Goal: Information Seeking & Learning: Learn about a topic

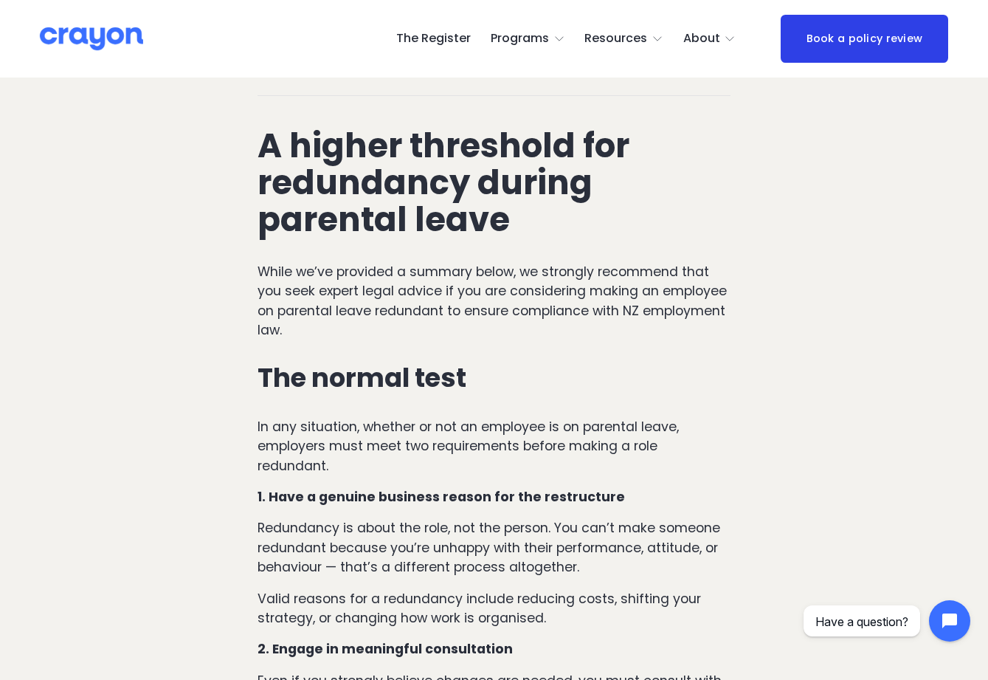
scroll to position [698, 0]
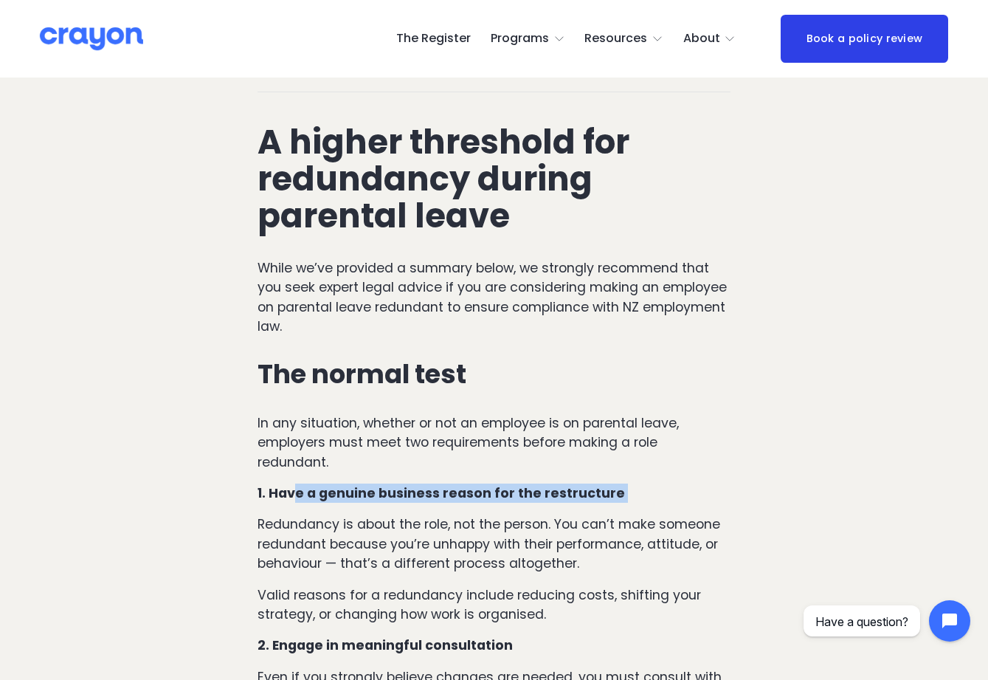
drag, startPoint x: 297, startPoint y: 479, endPoint x: 514, endPoint y: 502, distance: 218.1
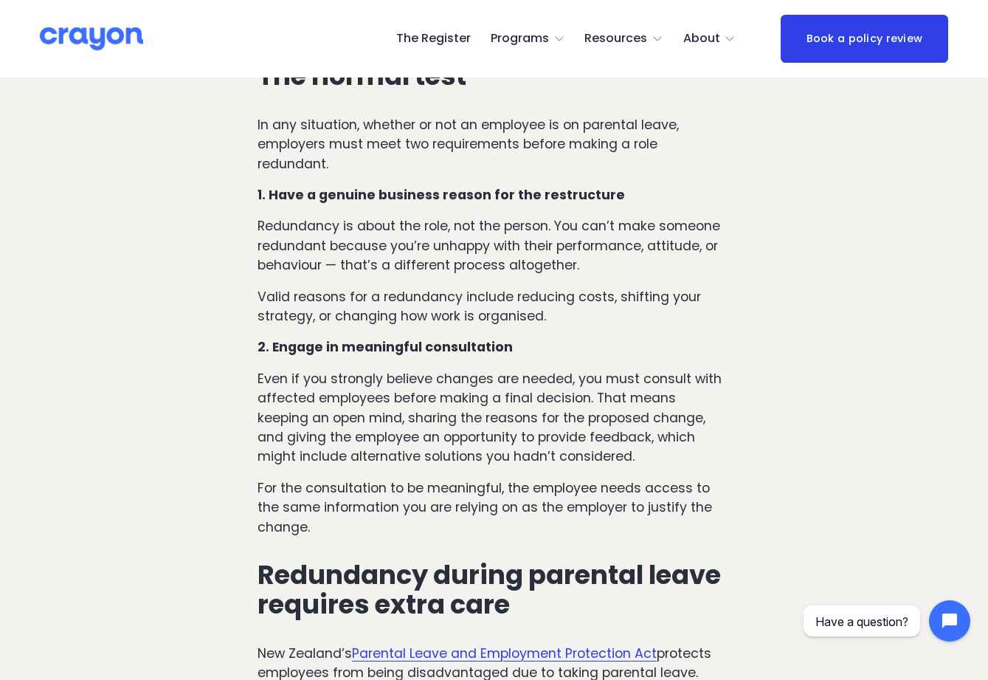
scroll to position [1161, 0]
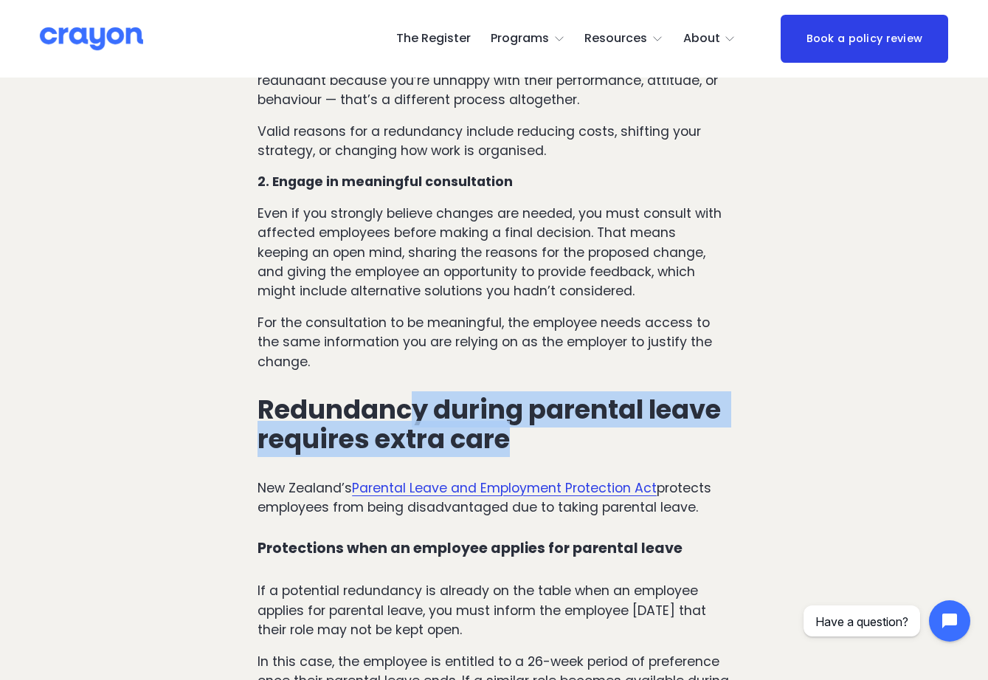
drag, startPoint x: 517, startPoint y: 415, endPoint x: 409, endPoint y: 395, distance: 110.3
click at [409, 395] on h3 "Redundancy during parental leave requires extra care" at bounding box center [493, 425] width 473 height 60
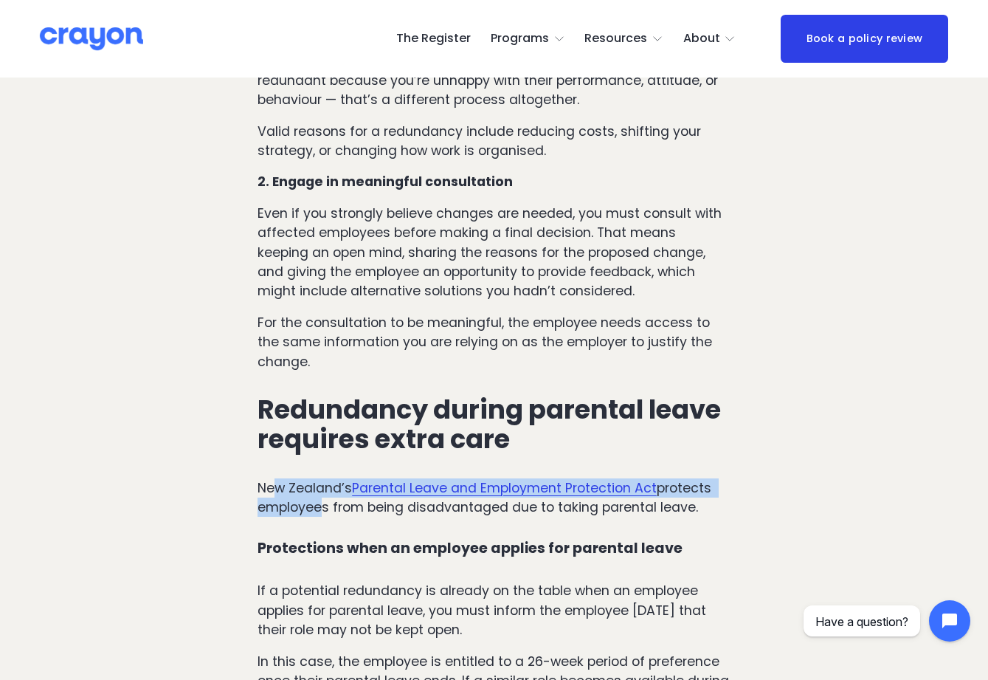
drag, startPoint x: 275, startPoint y: 468, endPoint x: 325, endPoint y: 508, distance: 63.5
click at [314, 497] on p "New Zealand’s Parental Leave and Employment Protection Act protects employees f…" at bounding box center [493, 497] width 473 height 39
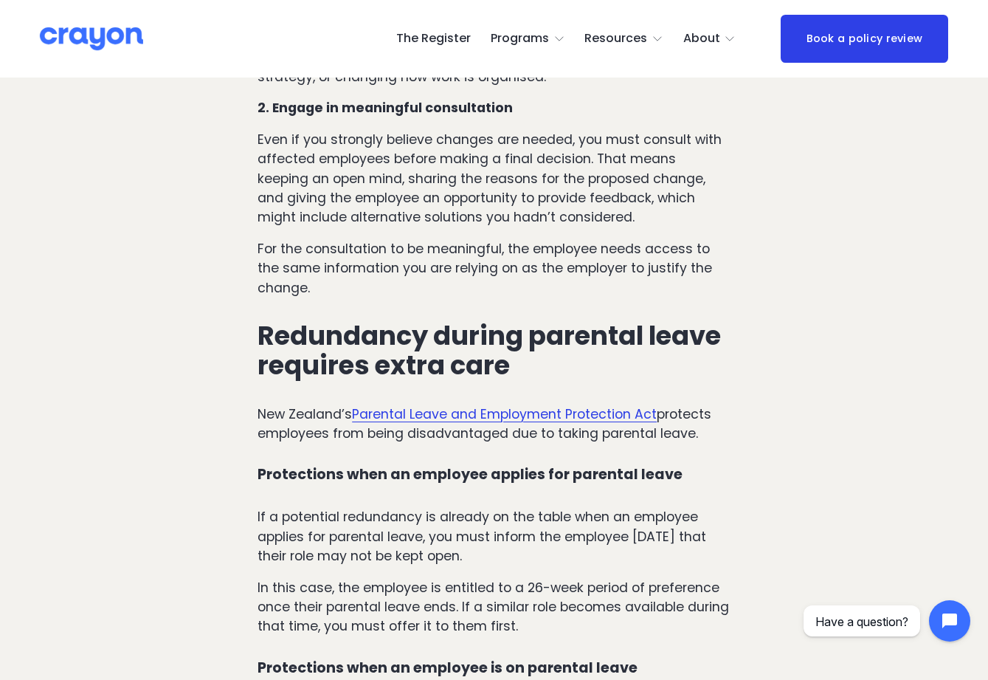
scroll to position [1267, 0]
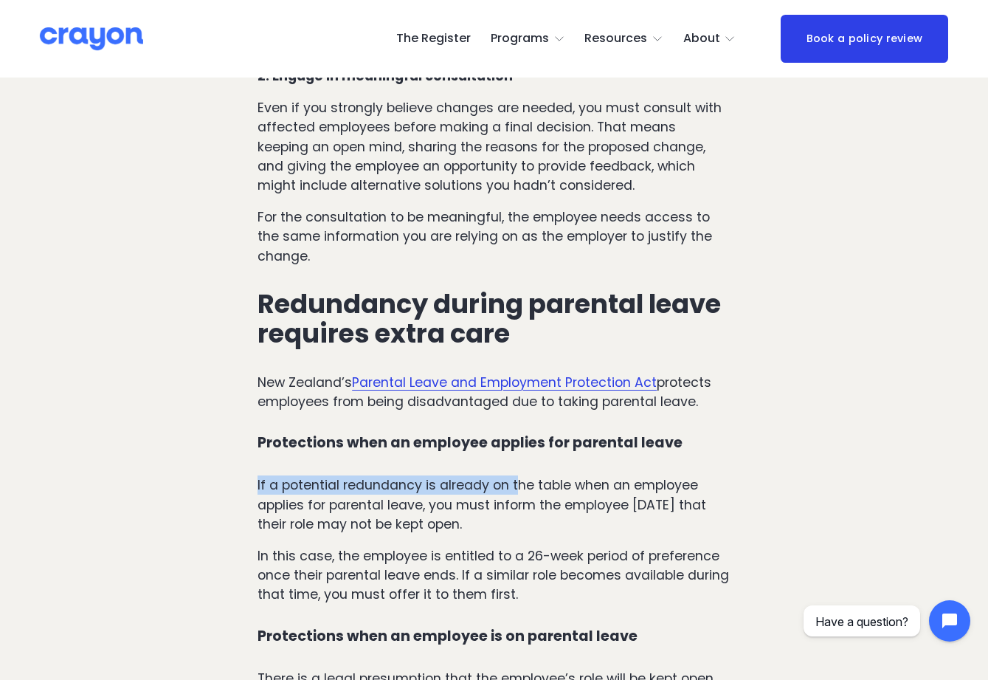
drag, startPoint x: 285, startPoint y: 446, endPoint x: 519, endPoint y: 466, distance: 234.7
drag, startPoint x: 519, startPoint y: 466, endPoint x: 509, endPoint y: 467, distance: 9.7
click at [519, 475] on p "If a potential redundancy is already on the table when an employee applies for …" at bounding box center [493, 504] width 473 height 58
drag, startPoint x: 254, startPoint y: 474, endPoint x: 523, endPoint y: 491, distance: 269.8
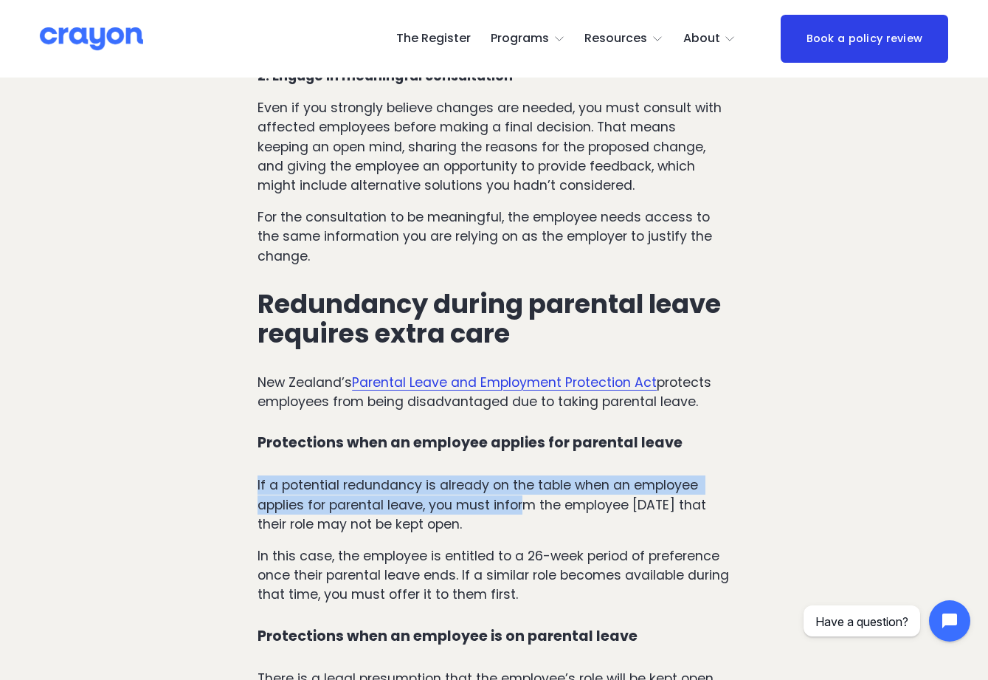
click at [523, 491] on p "If a potential redundancy is already on the table when an employee applies for …" at bounding box center [493, 504] width 473 height 58
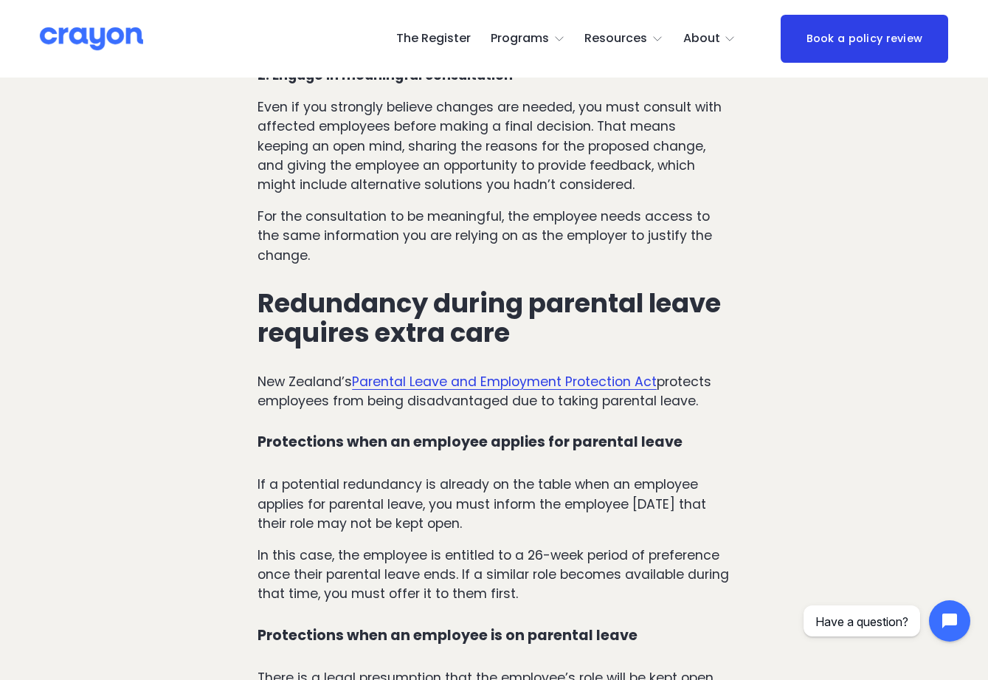
scroll to position [1266, 1]
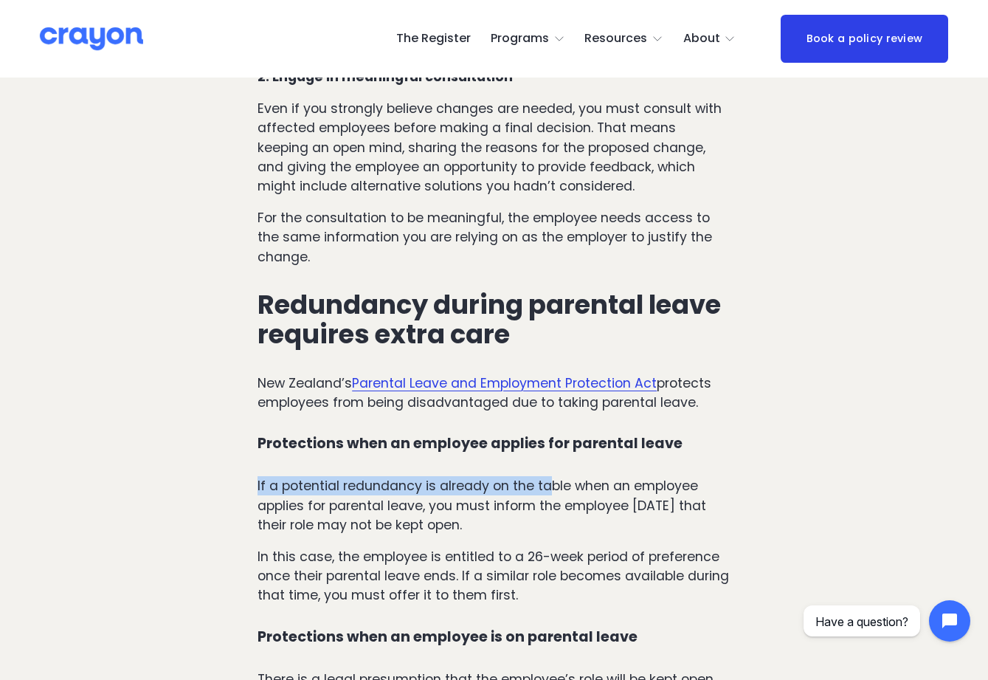
drag, startPoint x: 549, startPoint y: 477, endPoint x: 337, endPoint y: 457, distance: 212.6
click at [503, 500] on p "If a potential redundancy is already on the table when an employee applies for …" at bounding box center [493, 505] width 473 height 58
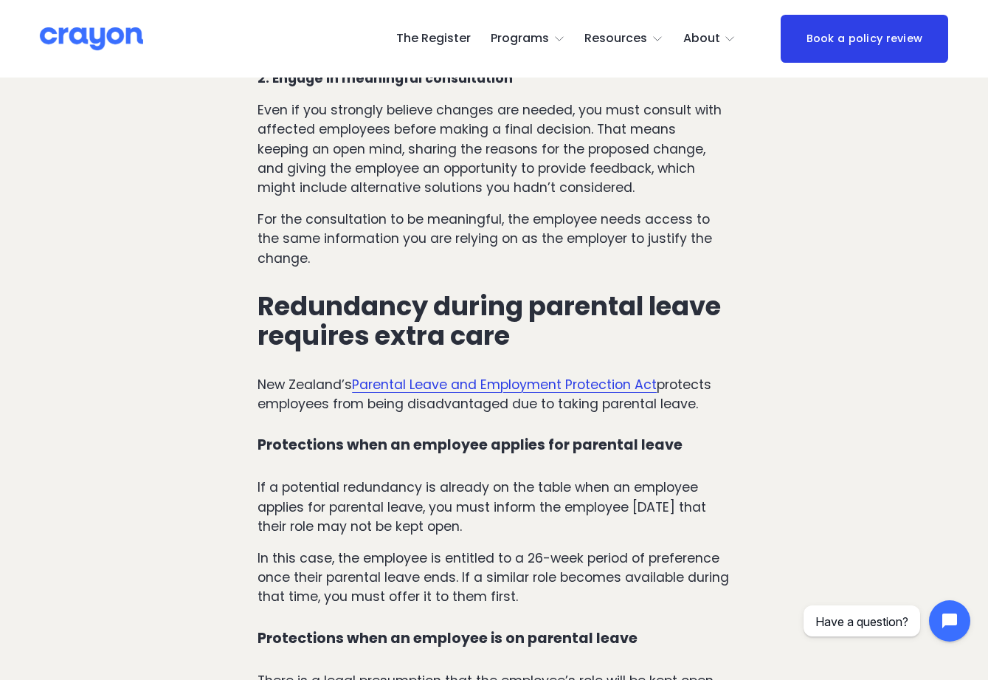
scroll to position [1265, 0]
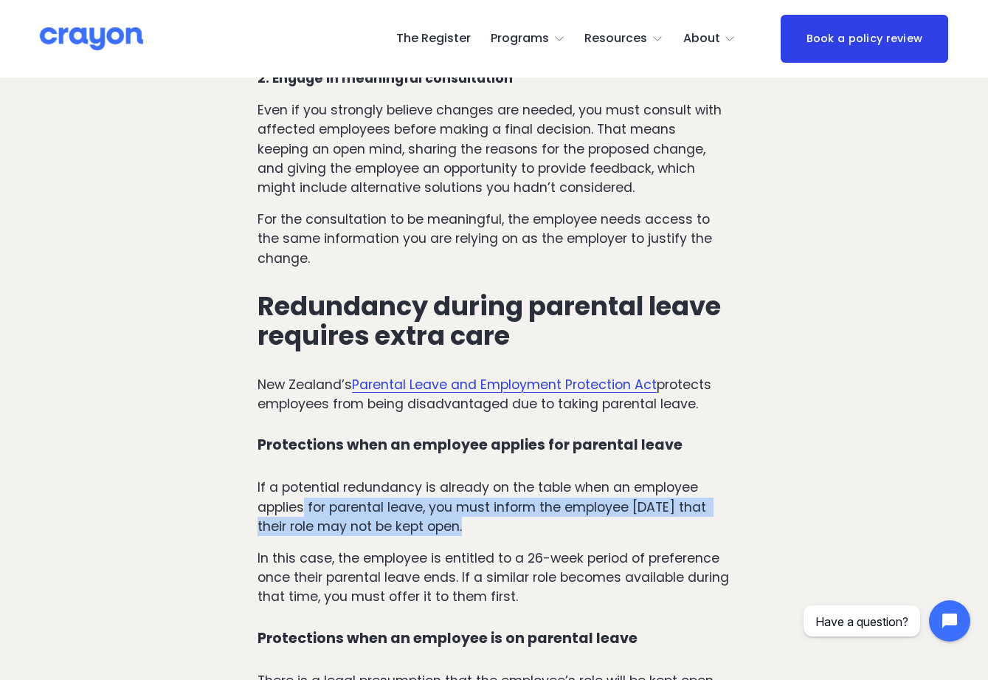
drag, startPoint x: 302, startPoint y: 493, endPoint x: 479, endPoint y: 508, distance: 176.9
click at [477, 505] on p "If a potential redundancy is already on the table when an employee applies for …" at bounding box center [493, 506] width 473 height 58
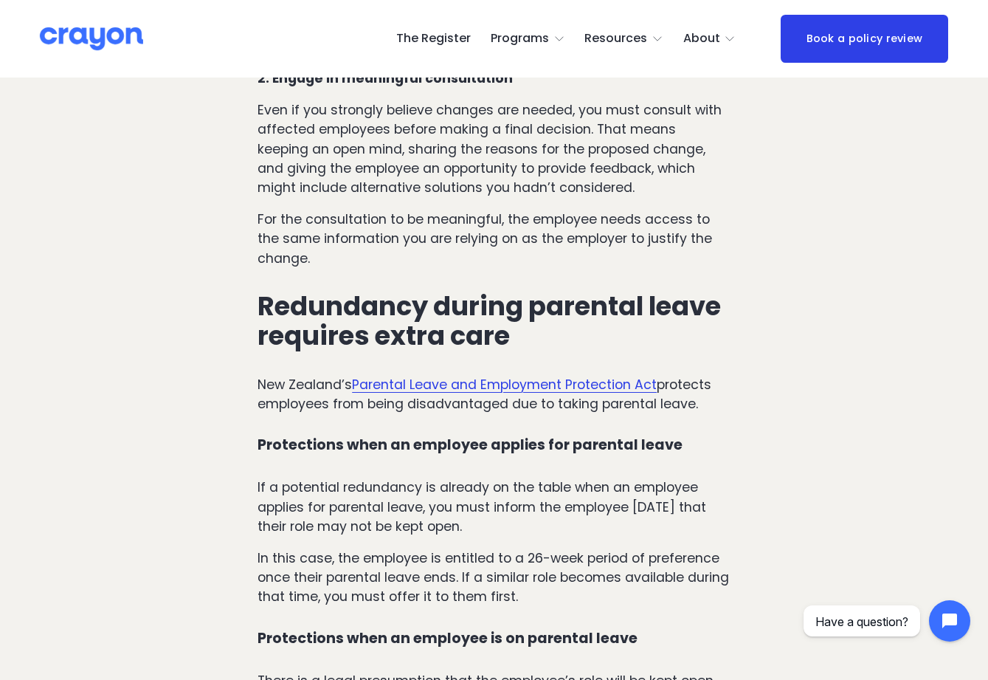
click at [483, 512] on p "If a potential redundancy is already on the table when an employee applies for …" at bounding box center [493, 506] width 473 height 58
drag, startPoint x: 529, startPoint y: 514, endPoint x: 373, endPoint y: 473, distance: 161.8
click at [373, 477] on p "If a potential redundancy is already on the table when an employee applies for …" at bounding box center [493, 506] width 473 height 58
click at [428, 497] on p "If a potential redundancy is already on the table when an employee applies for …" at bounding box center [493, 506] width 473 height 58
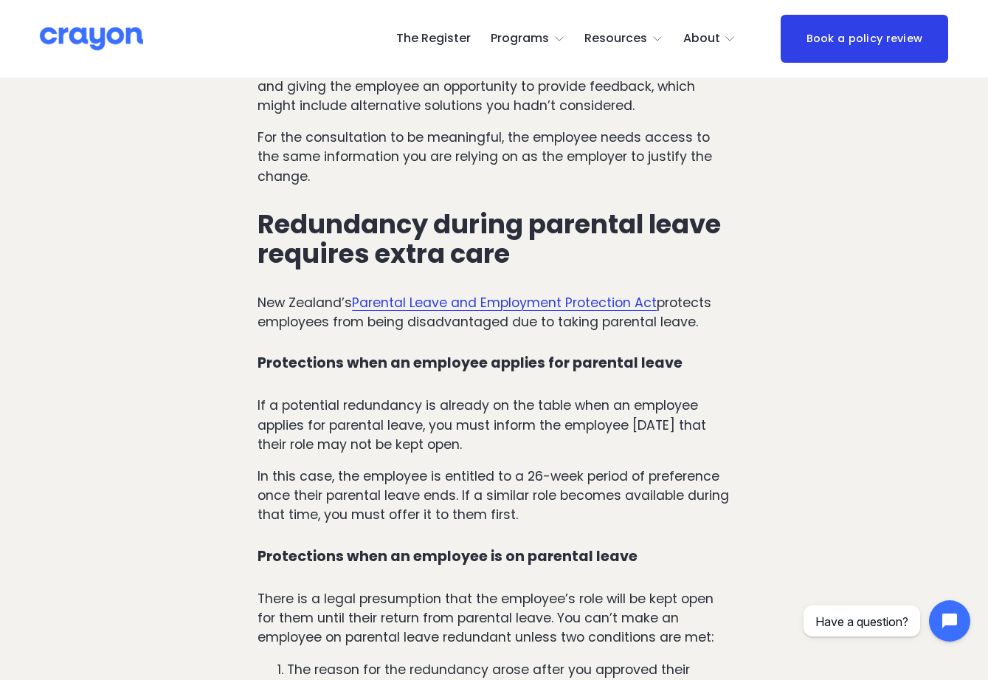
scroll to position [1347, 0]
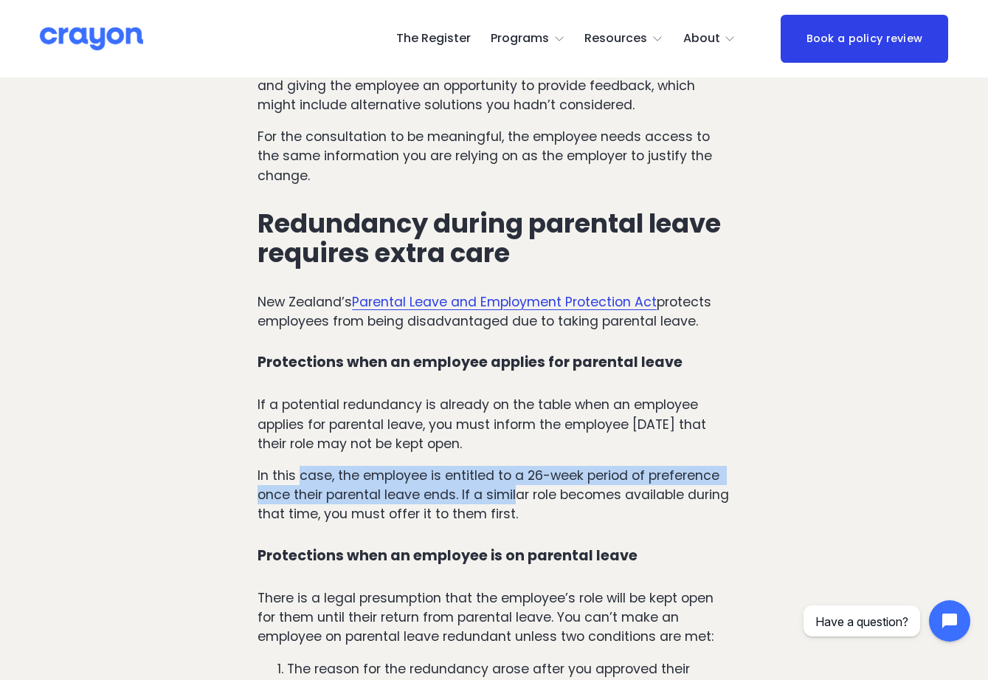
drag, startPoint x: 302, startPoint y: 465, endPoint x: 519, endPoint y: 487, distance: 217.3
click at [519, 487] on p "In this case, the employee is entitled to a 26-week period of preference once t…" at bounding box center [493, 495] width 473 height 58
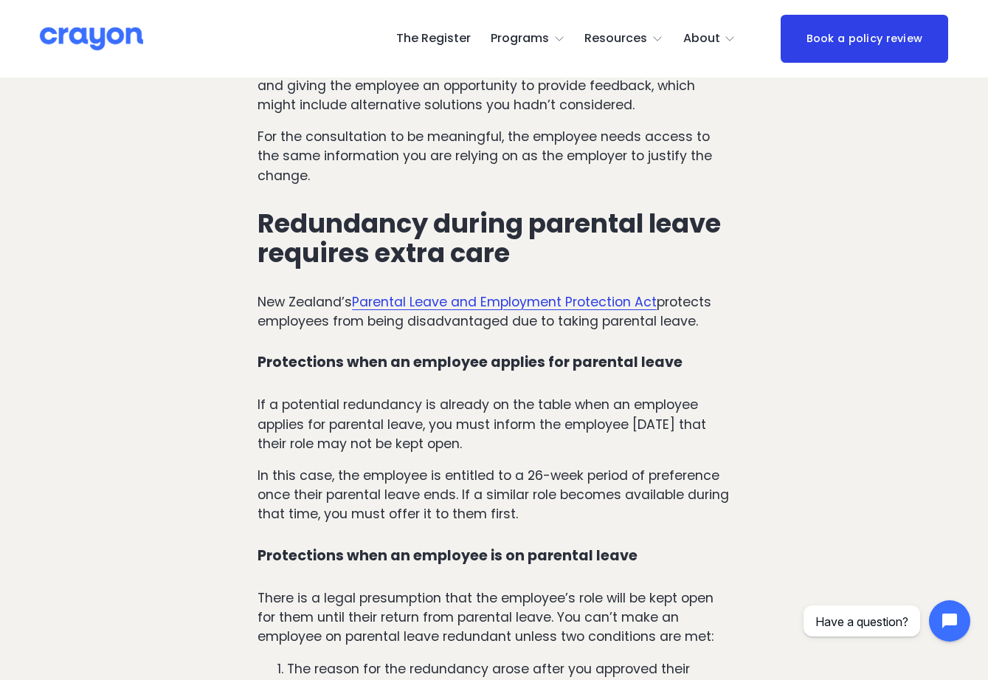
click at [519, 488] on p "In this case, the employee is entitled to a 26-week period of preference once t…" at bounding box center [493, 495] width 473 height 58
drag, startPoint x: 561, startPoint y: 500, endPoint x: 302, endPoint y: 463, distance: 261.7
click at [284, 466] on p "In this case, the employee is entitled to a 26-week period of preference once t…" at bounding box center [493, 495] width 473 height 58
click at [461, 497] on p "In this case, the employee is entitled to a 26-week period of preference once t…" at bounding box center [493, 495] width 473 height 58
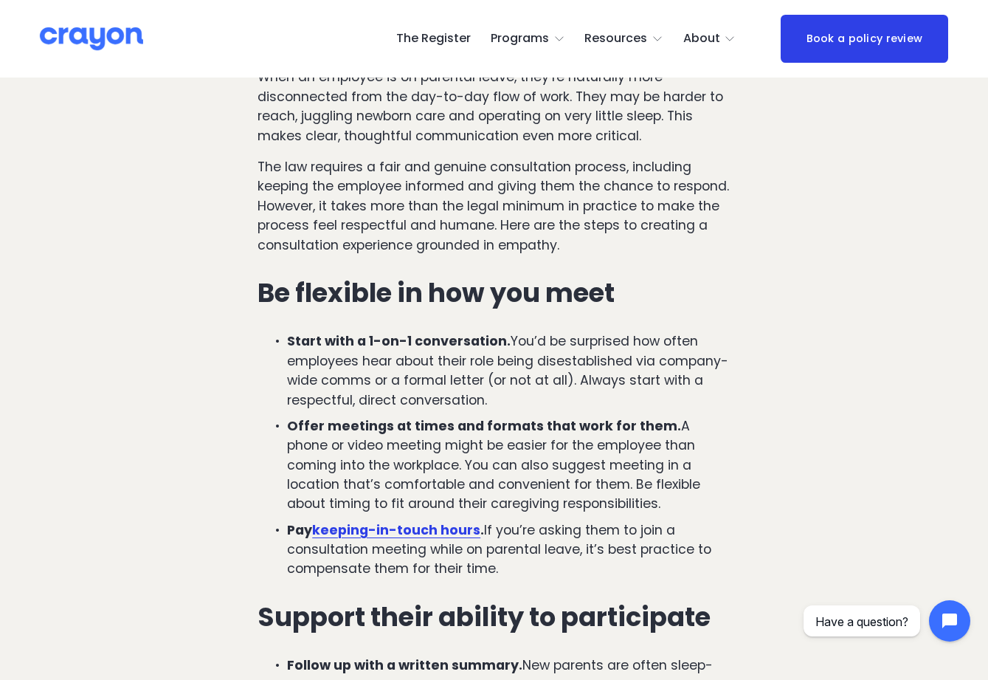
scroll to position [2213, 0]
